Goal: Task Accomplishment & Management: Complete application form

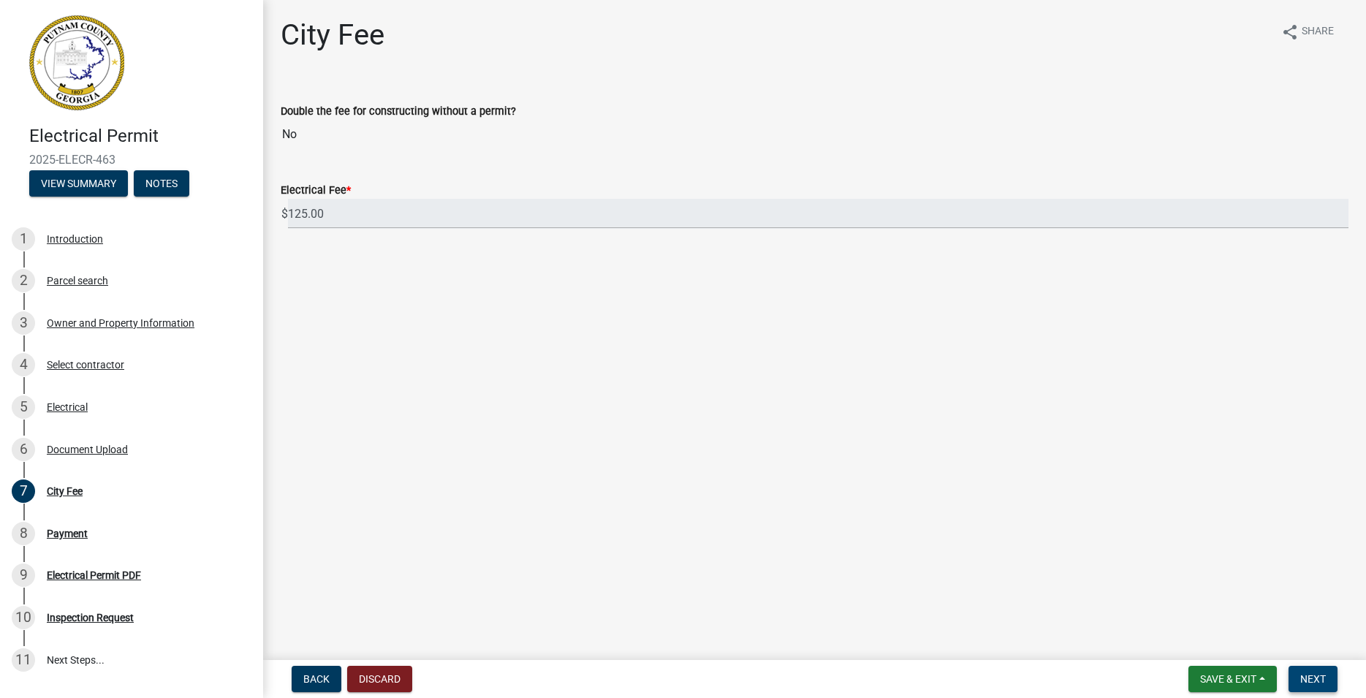
click at [1330, 672] on button "Next" at bounding box center [1312, 679] width 49 height 26
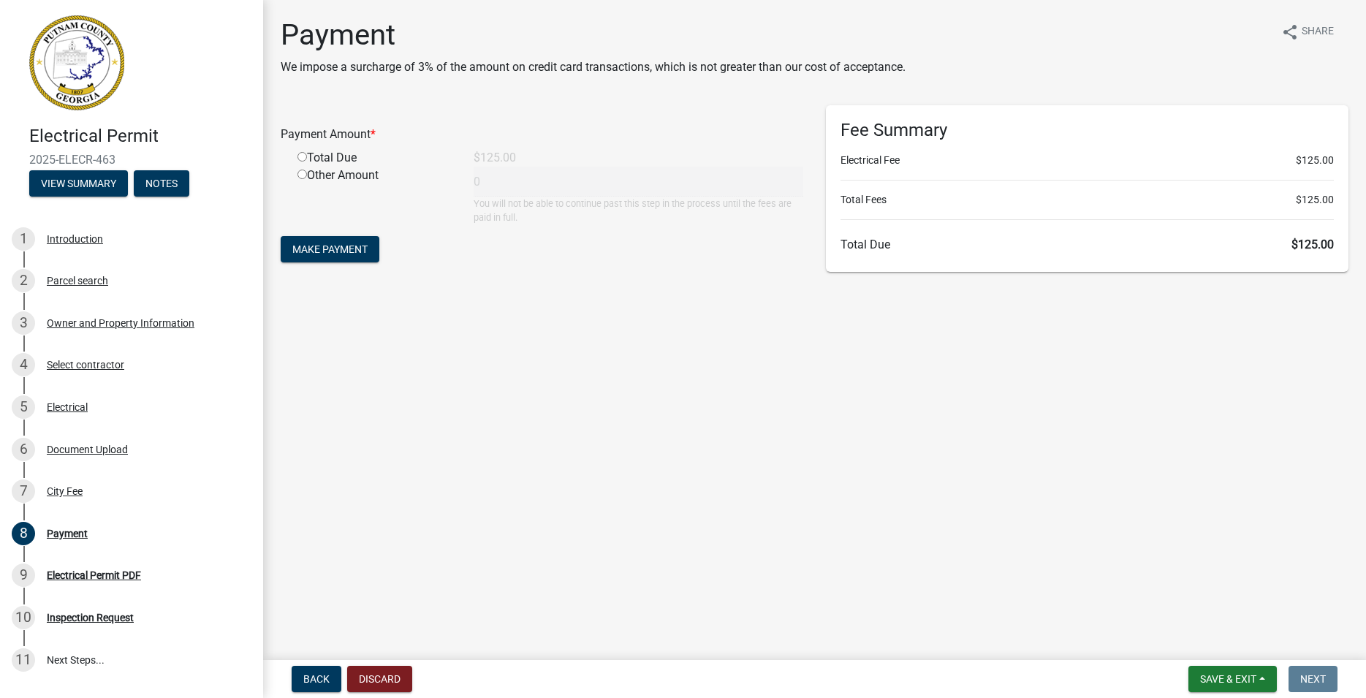
click at [303, 158] on input "radio" at bounding box center [302, 157] width 10 height 10
radio input "true"
type input "125"
click at [352, 251] on span "Make Payment" at bounding box center [329, 249] width 75 height 12
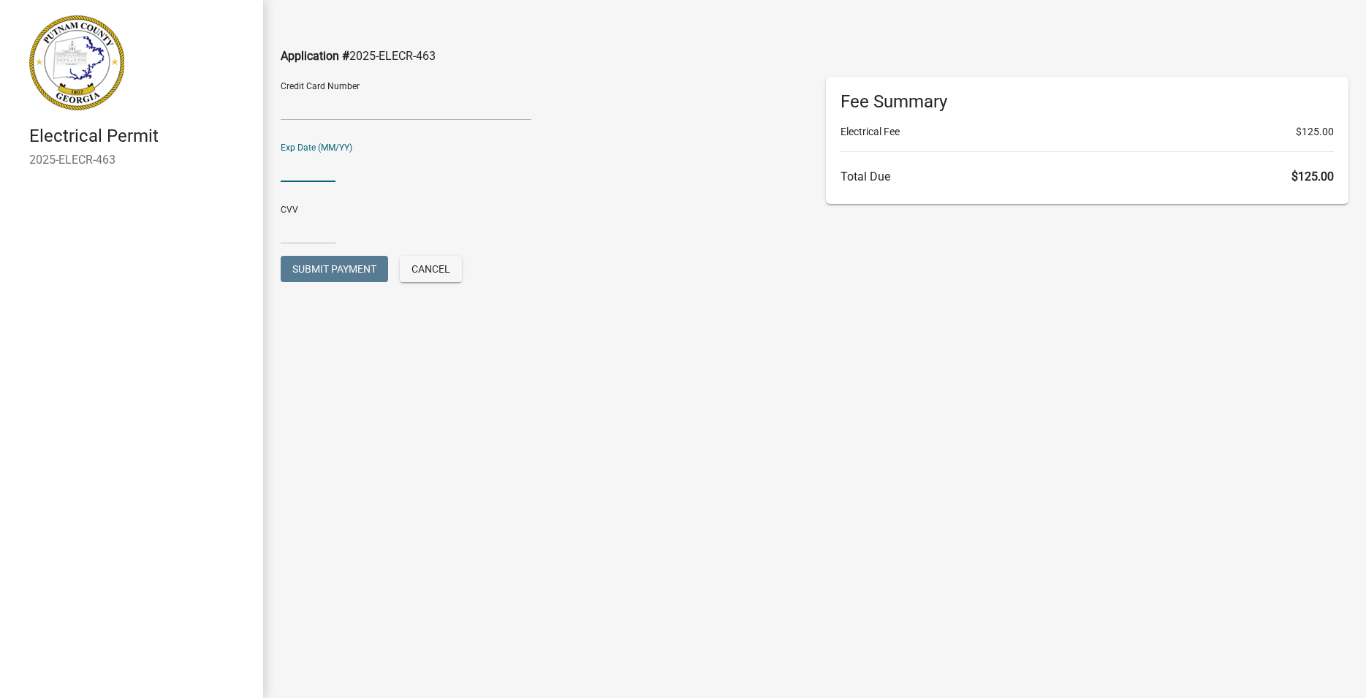
type input "06/27"
click at [314, 239] on input "text" at bounding box center [308, 229] width 55 height 30
type input "157"
click at [347, 264] on span "Submit Payment" at bounding box center [334, 269] width 84 height 12
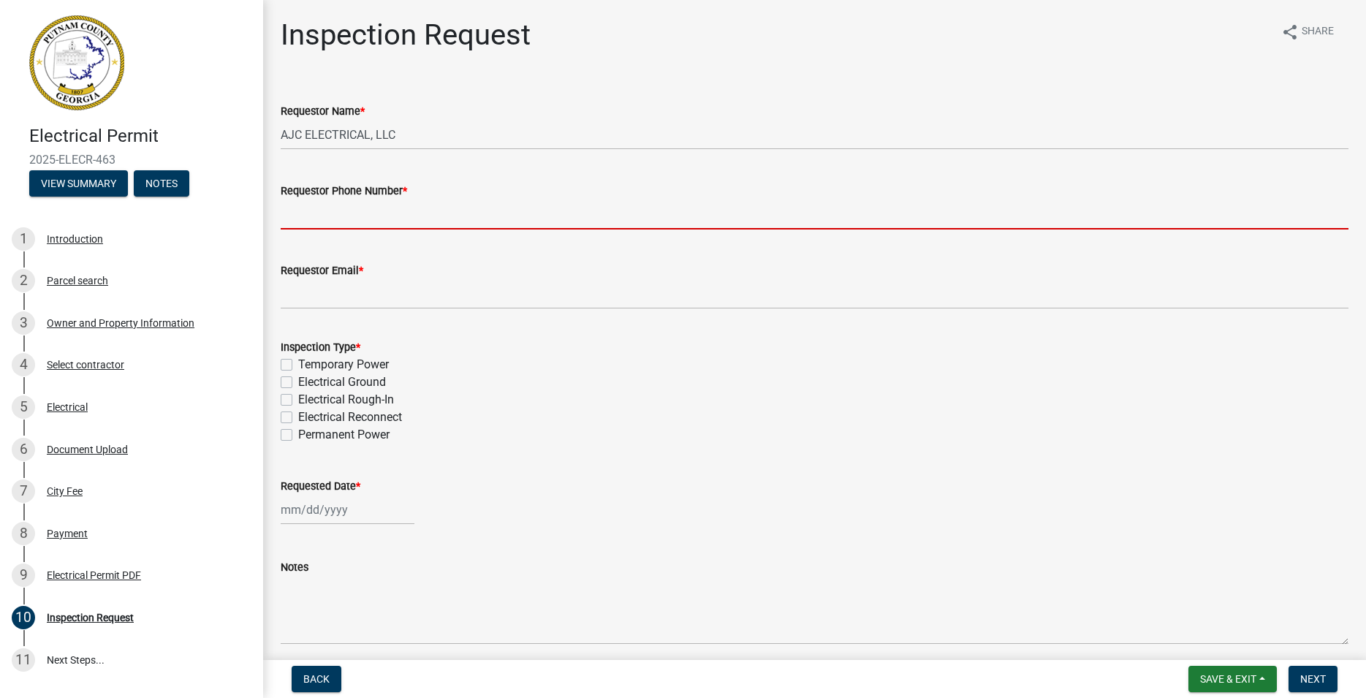
click at [354, 216] on input "Requestor Phone Number *" at bounding box center [815, 215] width 1068 height 30
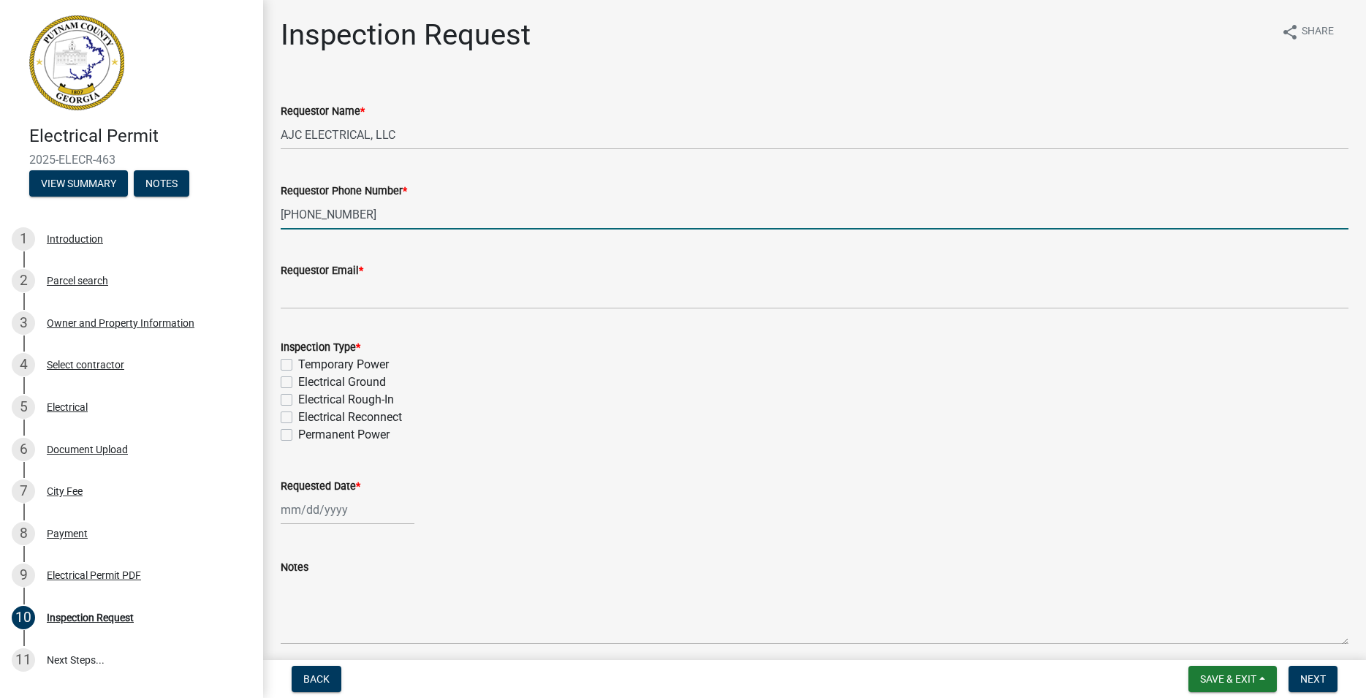
type input "678-544-1595"
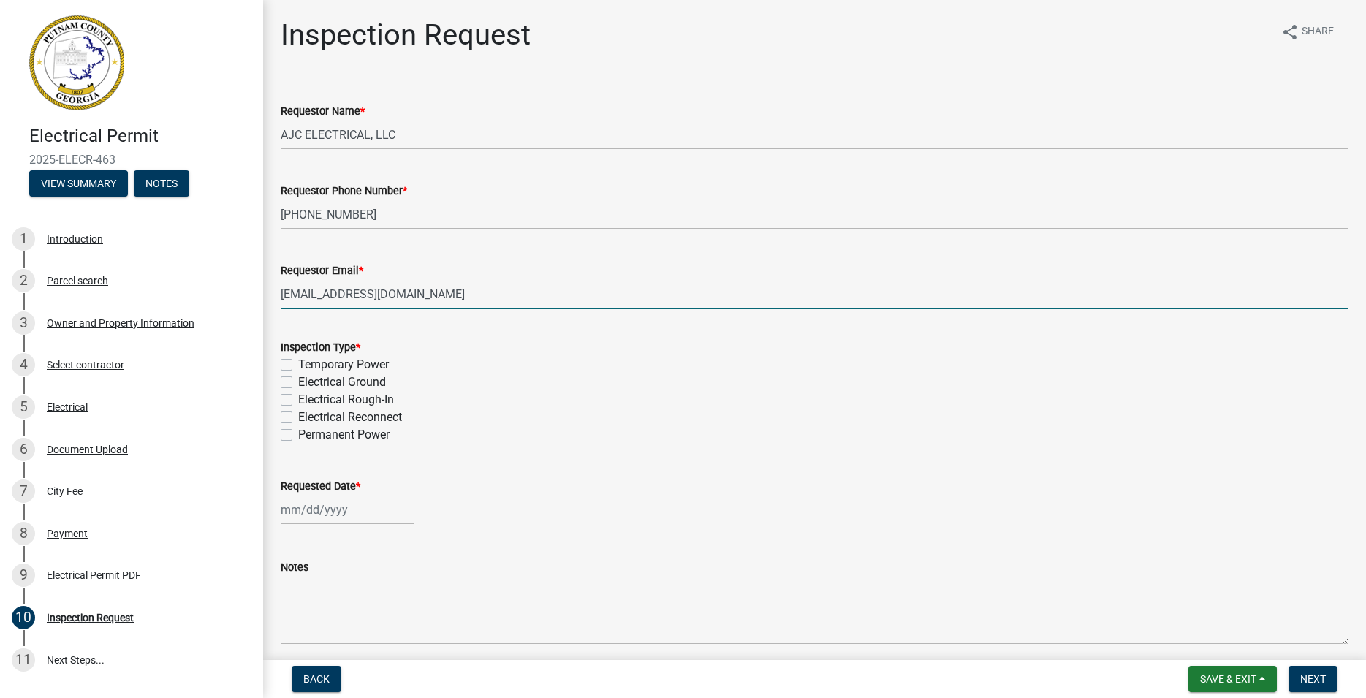
type input "jerrellg725@gmail.com"
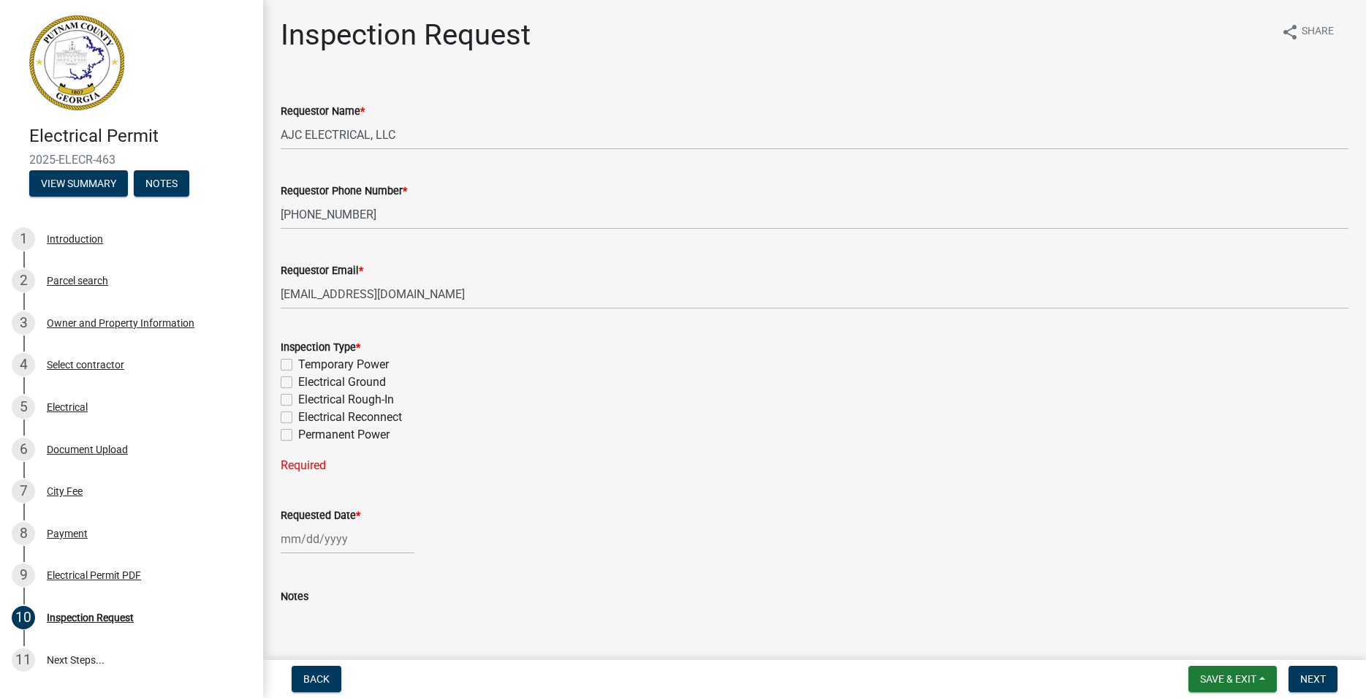
click at [298, 433] on label "Permanent Power" at bounding box center [343, 435] width 91 height 18
click at [298, 433] on input "Permanent Power" at bounding box center [303, 431] width 10 height 10
checkbox input "true"
checkbox input "false"
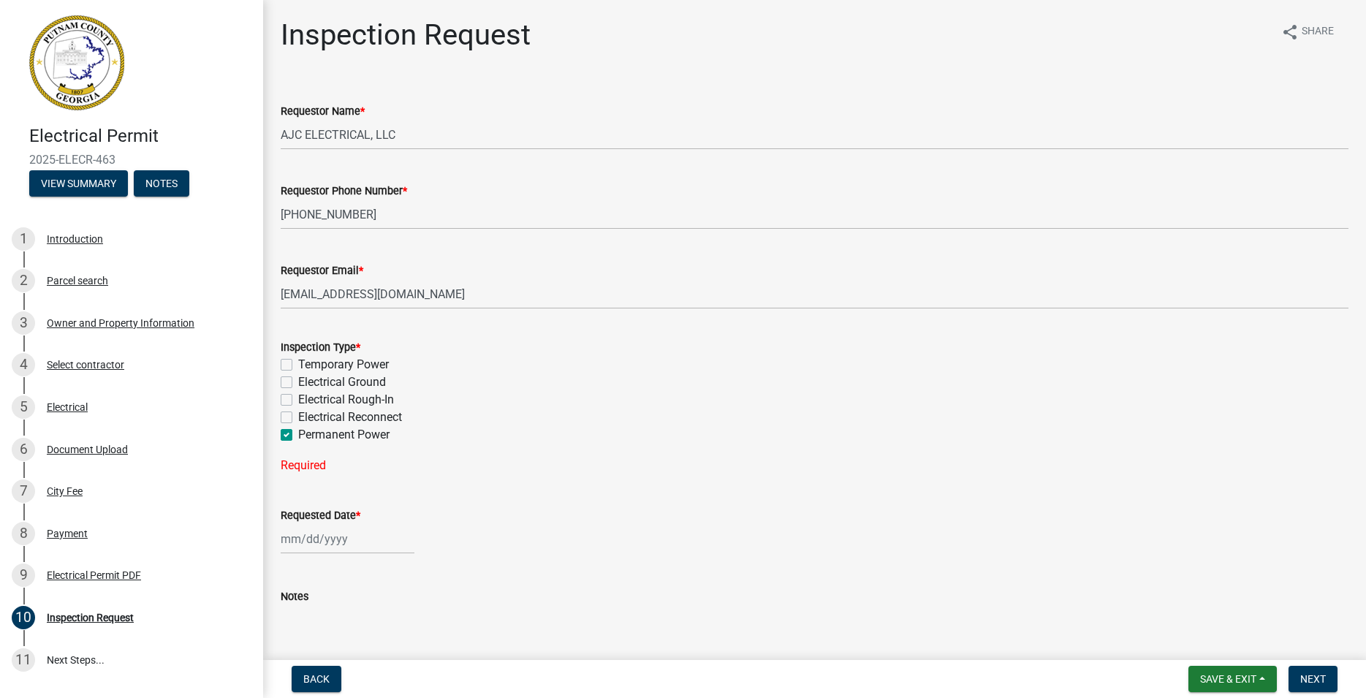
checkbox input "false"
checkbox input "true"
click at [310, 515] on input "Requested Date *" at bounding box center [348, 510] width 134 height 30
select select "8"
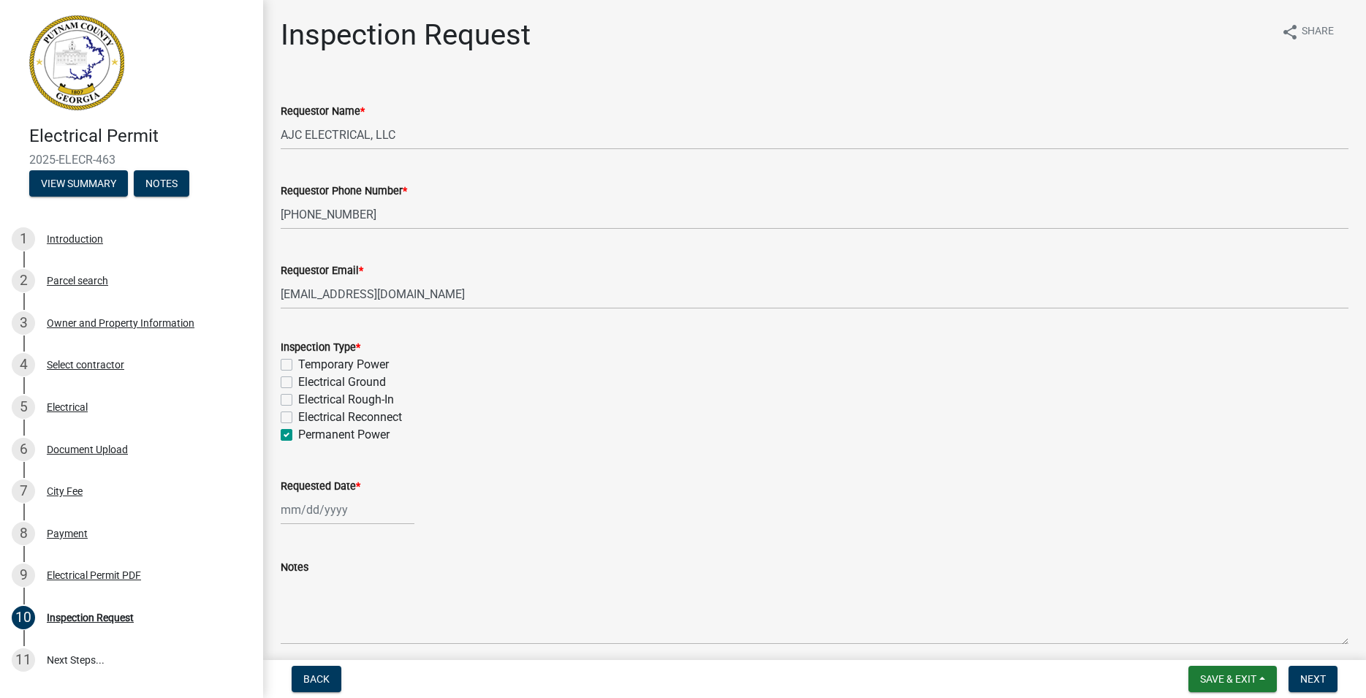
select select "2025"
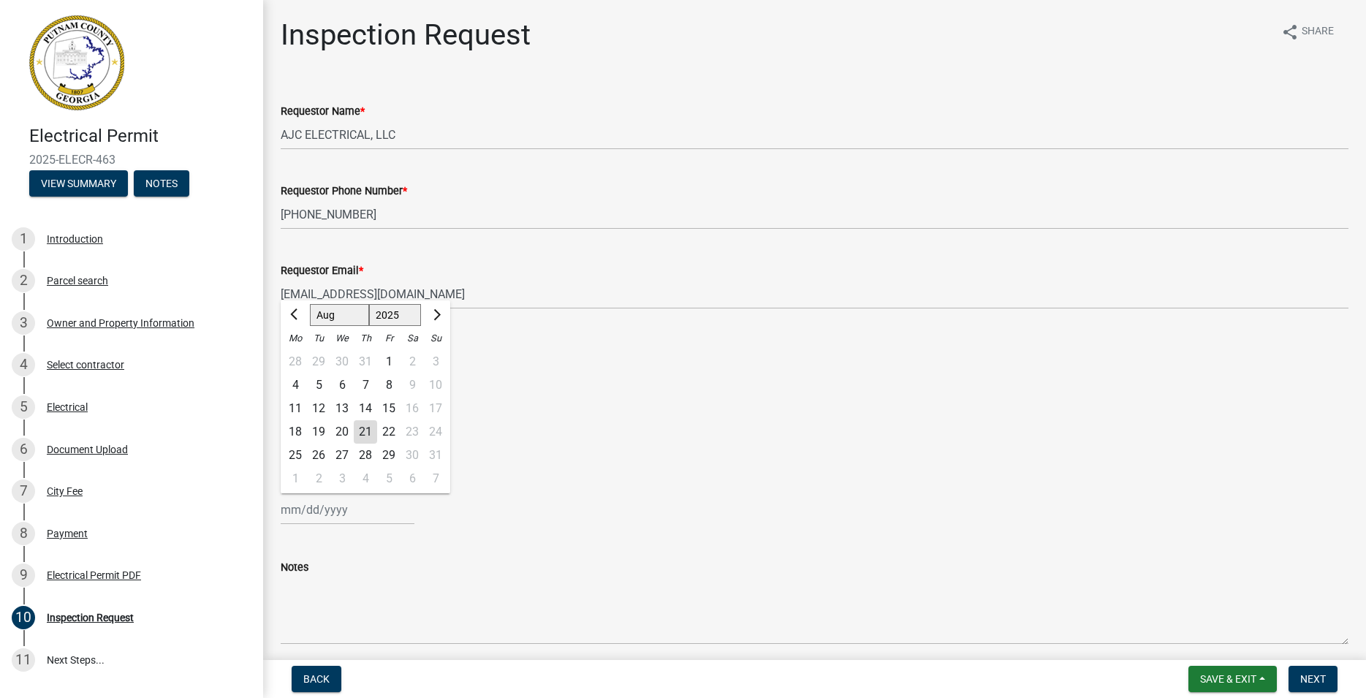
click at [517, 352] on div "Inspection Type *" at bounding box center [815, 347] width 1068 height 18
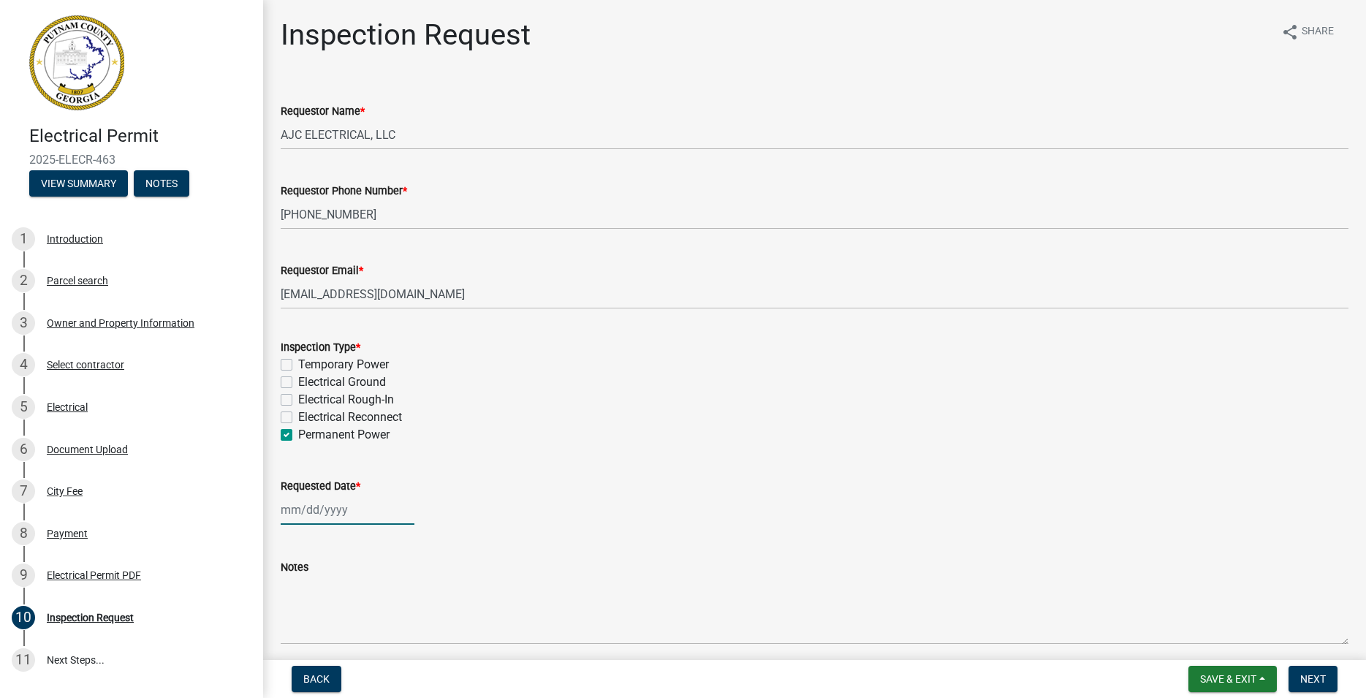
click at [324, 517] on input "Requested Date *" at bounding box center [348, 510] width 134 height 30
select select "8"
select select "2025"
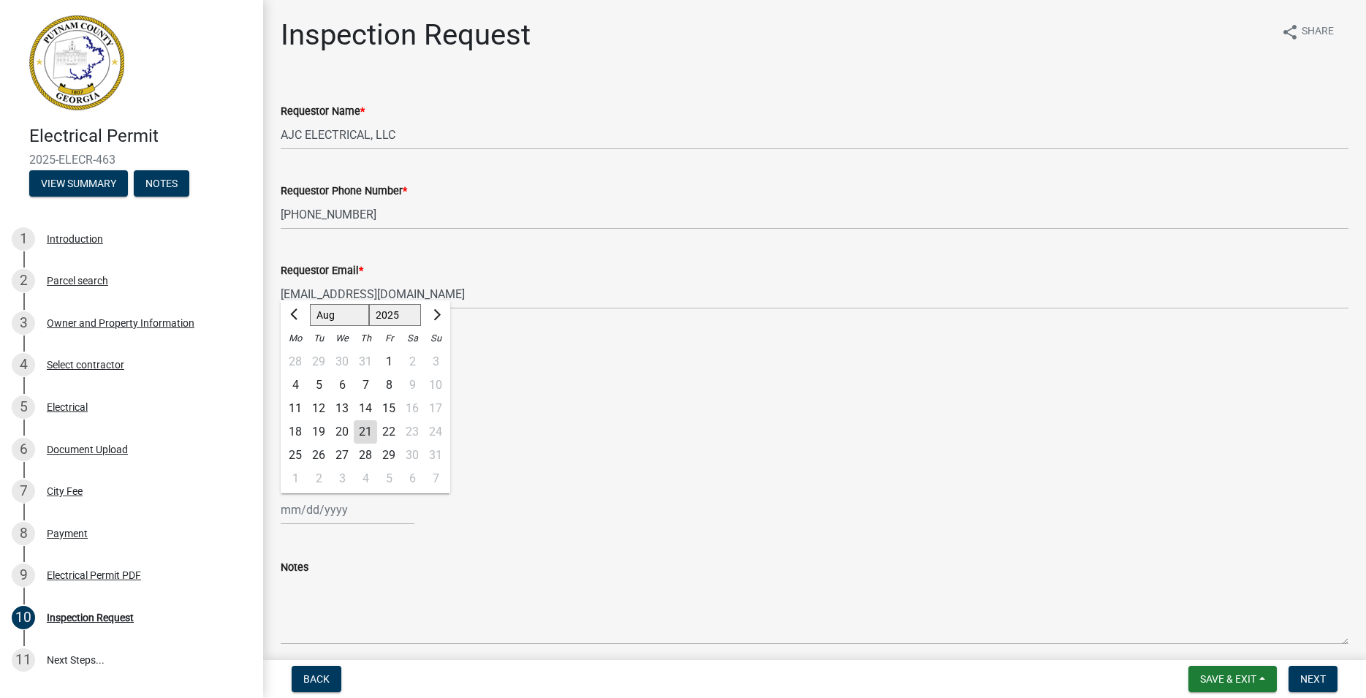
click at [392, 428] on div "22" at bounding box center [388, 431] width 23 height 23
type input "08/22/2025"
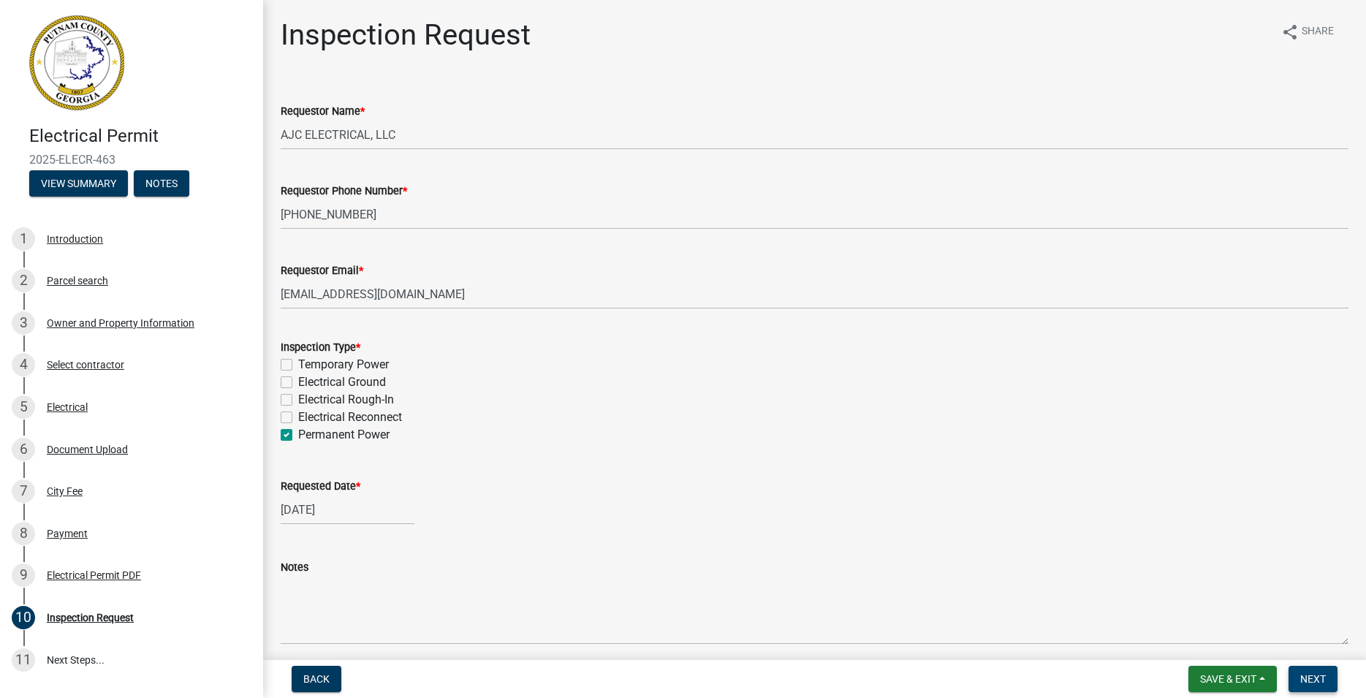
click at [1315, 674] on span "Next" at bounding box center [1313, 679] width 26 height 12
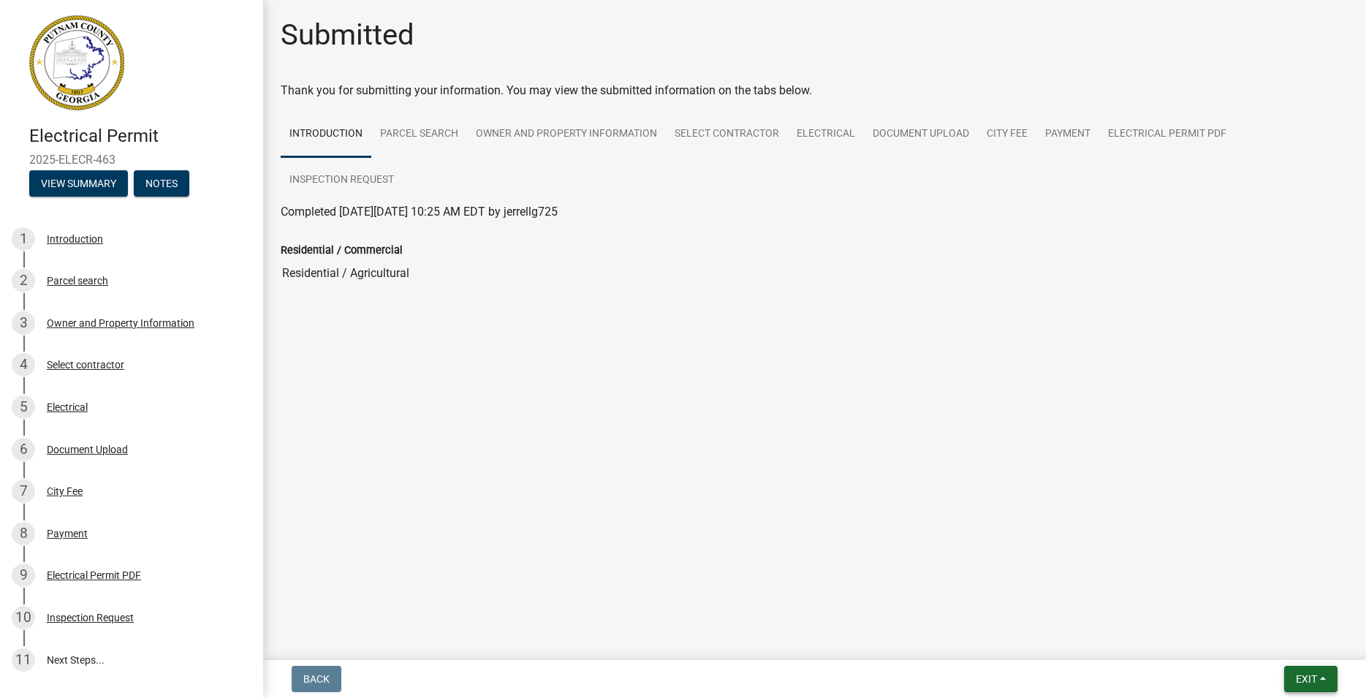
click at [1303, 685] on span "Exit" at bounding box center [1306, 679] width 21 height 12
click at [1286, 644] on button "Save & Exit" at bounding box center [1278, 640] width 117 height 35
